Goal: Use online tool/utility: Utilize a website feature to perform a specific function

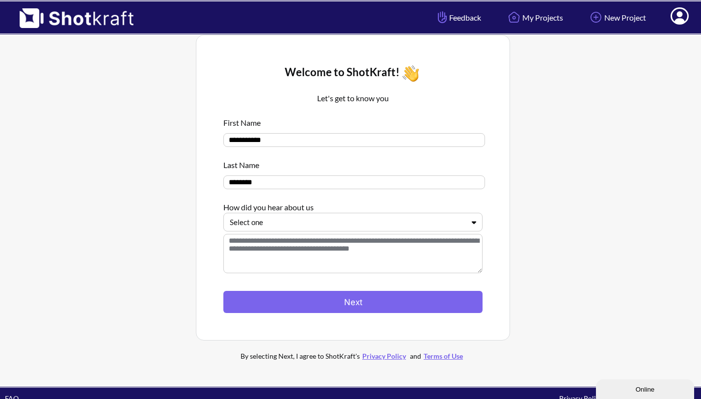
scroll to position [25, 0]
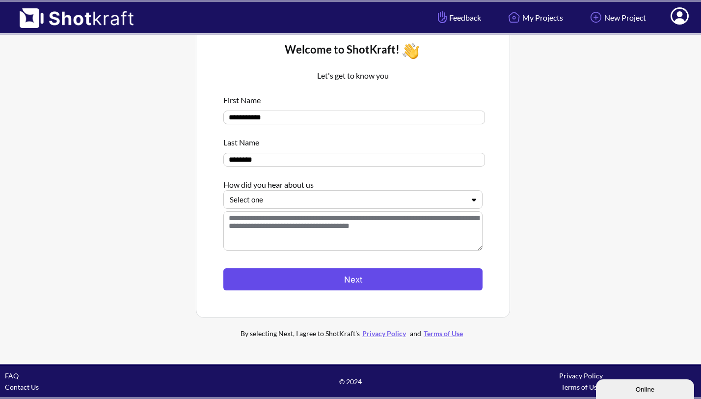
click at [375, 278] on button "Next" at bounding box center [352, 279] width 259 height 22
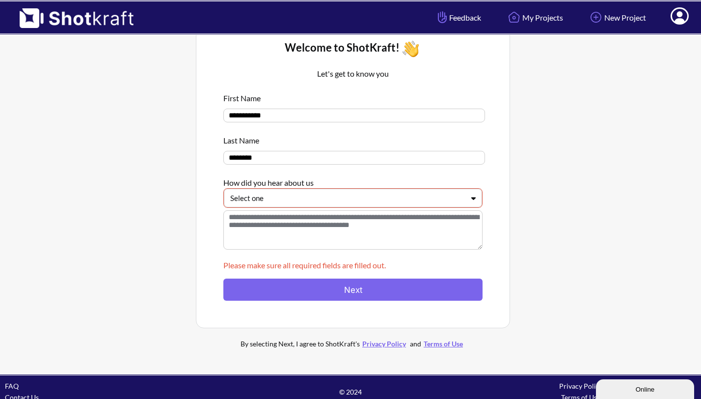
click at [326, 203] on div at bounding box center [347, 197] width 234 height 11
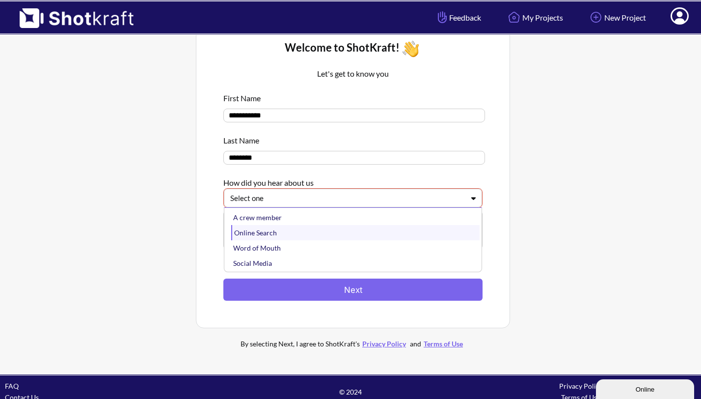
click at [266, 230] on div "Online Search" at bounding box center [355, 232] width 248 height 15
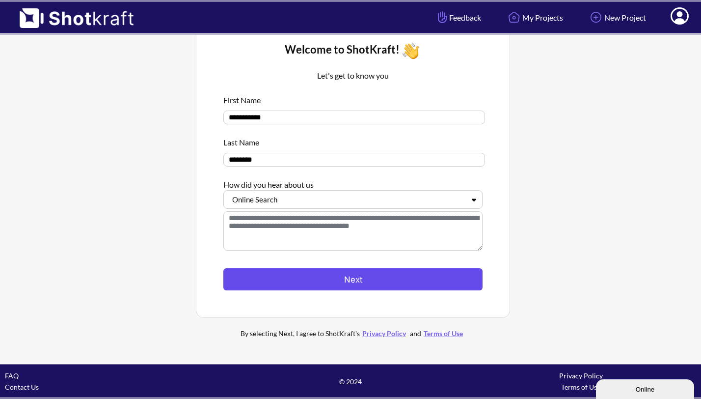
click at [278, 276] on button "Next" at bounding box center [352, 279] width 259 height 22
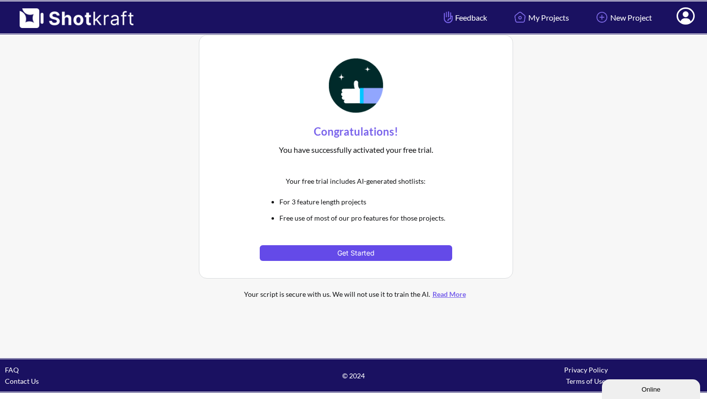
click at [336, 253] on button "Get Started" at bounding box center [356, 253] width 192 height 16
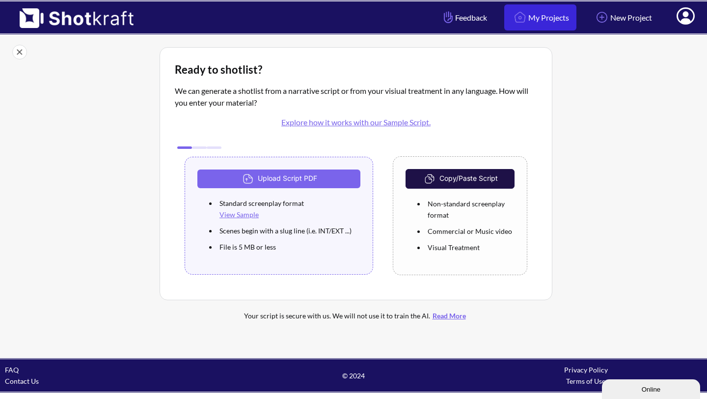
click at [530, 14] on link "My Projects" at bounding box center [540, 17] width 72 height 26
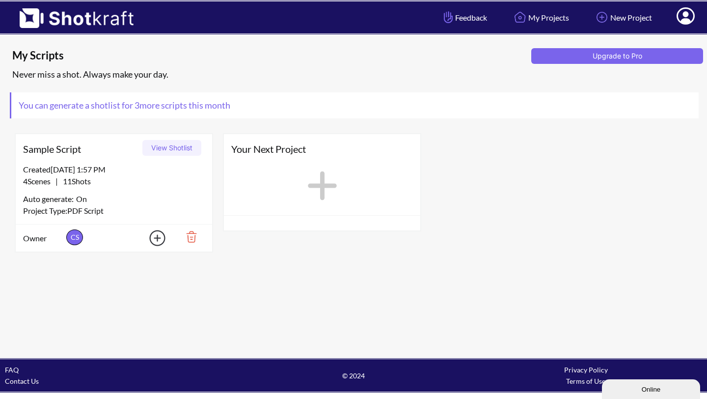
click at [50, 150] on span "Sample Script" at bounding box center [81, 148] width 116 height 15
click at [173, 147] on button "View Shotlist" at bounding box center [171, 148] width 59 height 16
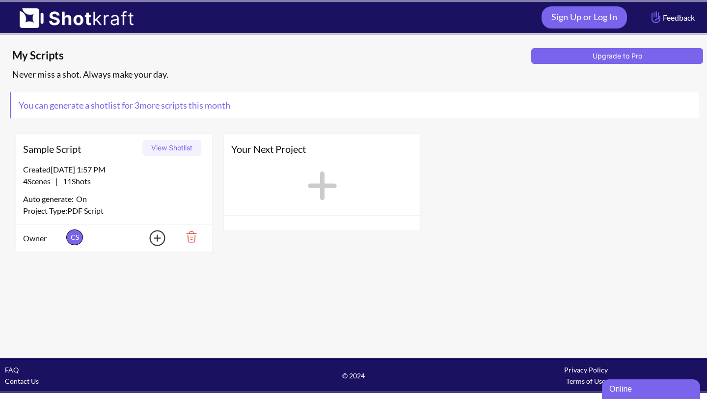
click at [317, 184] on icon at bounding box center [322, 185] width 29 height 29
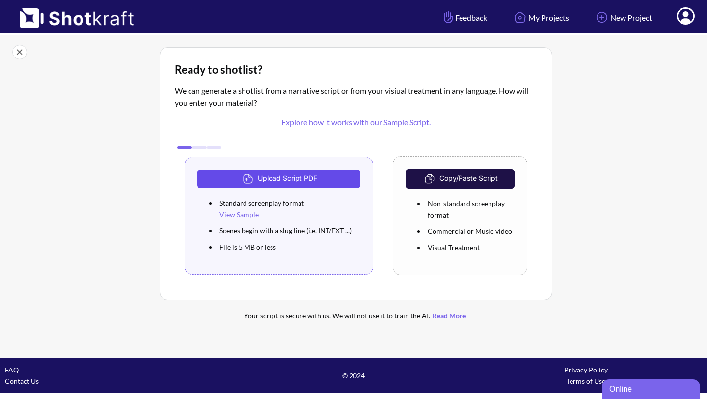
click at [315, 180] on button "Upload Script PDF" at bounding box center [278, 178] width 163 height 19
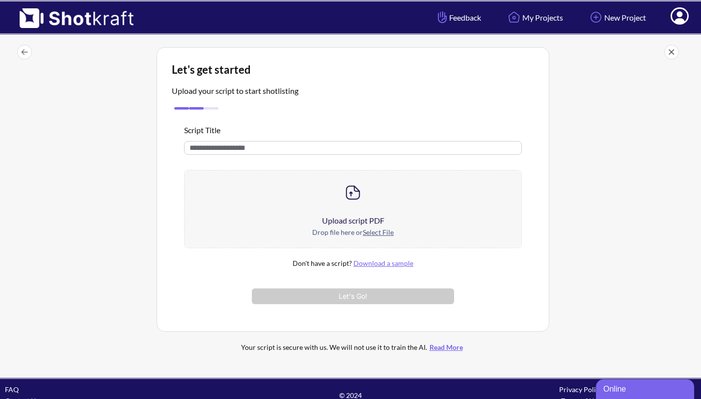
click at [362, 207] on div at bounding box center [353, 192] width 337 height 44
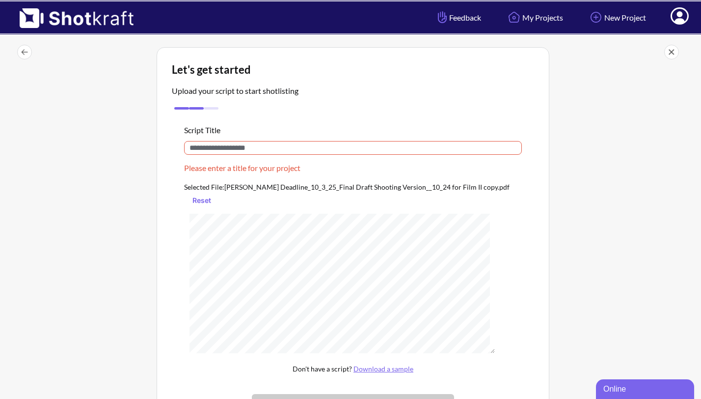
drag, startPoint x: 309, startPoint y: 150, endPoint x: 92, endPoint y: 118, distance: 219.3
click at [92, 118] on div "Let's get started Upload your script to start shotlisting Script Title Please e…" at bounding box center [353, 257] width 686 height 430
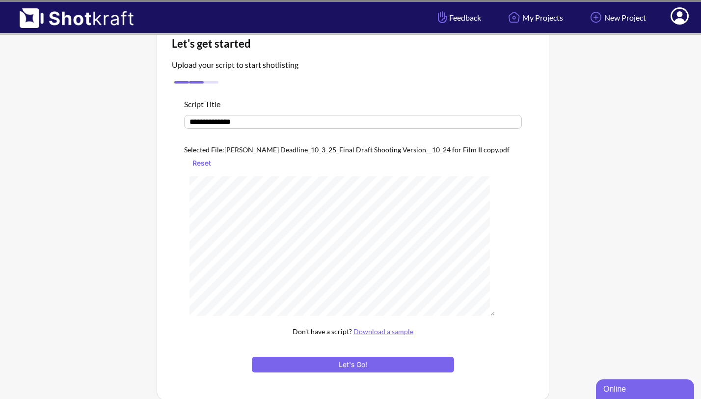
scroll to position [29, 0]
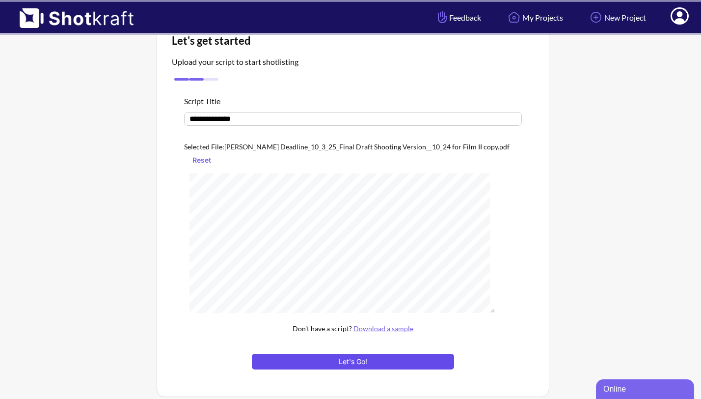
type input "**********"
click at [324, 365] on button "Let's Go!" at bounding box center [353, 361] width 202 height 16
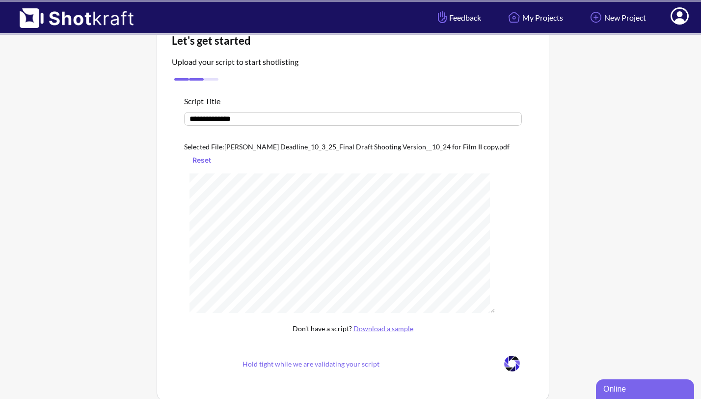
scroll to position [15, 0]
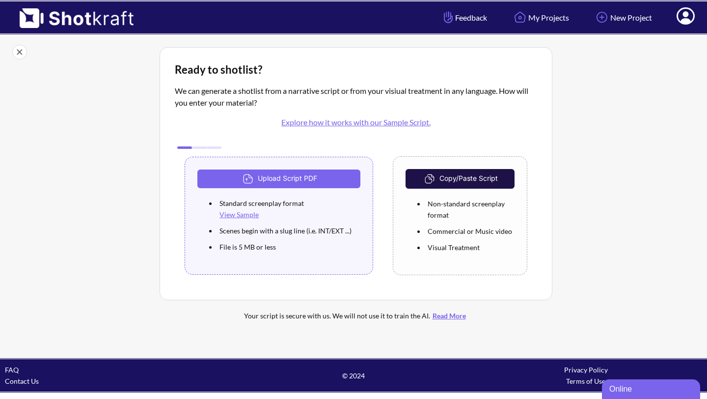
click at [676, 10] on span at bounding box center [685, 17] width 33 height 30
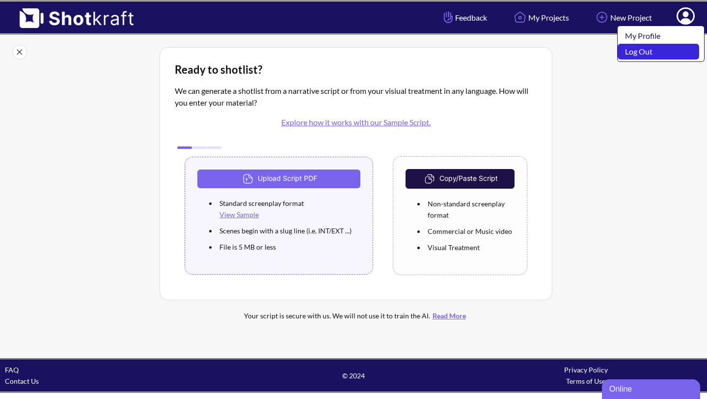
click at [635, 47] on link "Log Out" at bounding box center [657, 52] width 81 height 16
